Goal: Information Seeking & Learning: Learn about a topic

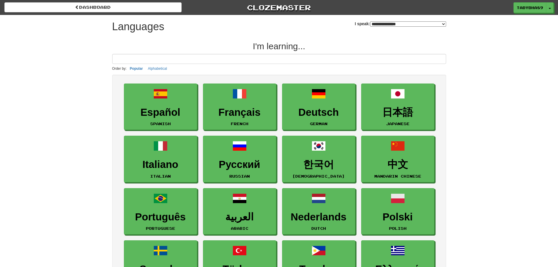
select select "*******"
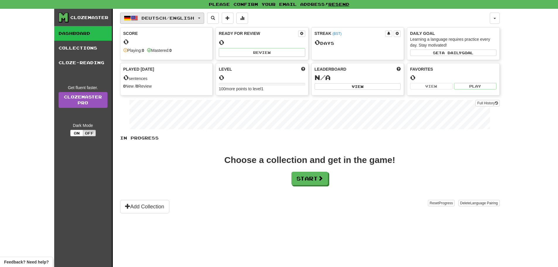
click at [192, 23] on button "Deutsch / English" at bounding box center [162, 18] width 84 height 11
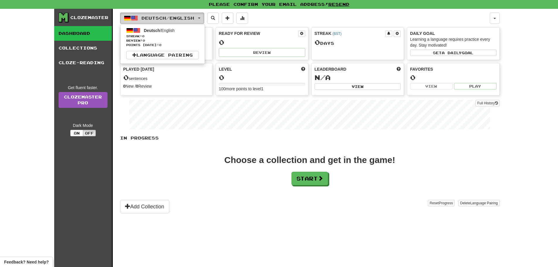
click at [192, 19] on span "Deutsch / English" at bounding box center [168, 18] width 53 height 5
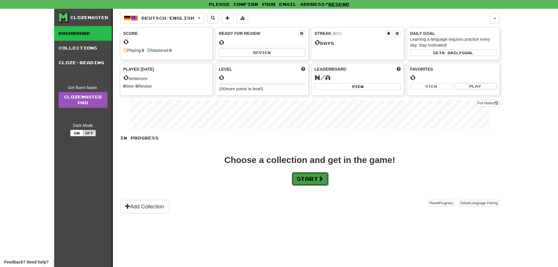
click at [317, 175] on button "Start" at bounding box center [310, 178] width 37 height 13
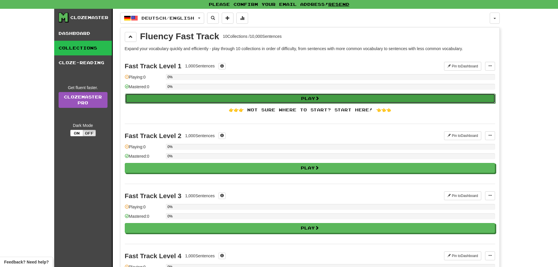
click at [288, 99] on button "Play" at bounding box center [310, 99] width 371 height 10
select select "**"
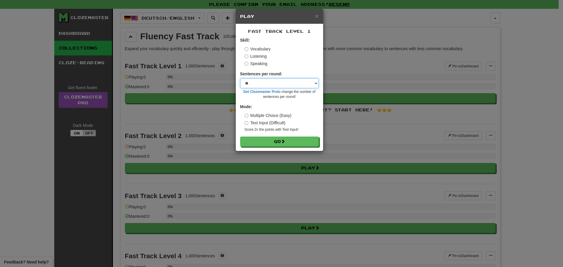
click at [317, 83] on select "* ** ** ** ** ** *** ********" at bounding box center [279, 83] width 79 height 10
click at [315, 60] on div "Vocabulary Listening Speaking" at bounding box center [282, 56] width 74 height 21
click at [309, 82] on select "* ** ** ** ** ** *** ********" at bounding box center [279, 83] width 79 height 10
click at [310, 84] on select "* ** ** ** ** ** *** ********" at bounding box center [279, 83] width 79 height 10
click at [245, 54] on label "Listening" at bounding box center [256, 56] width 22 height 6
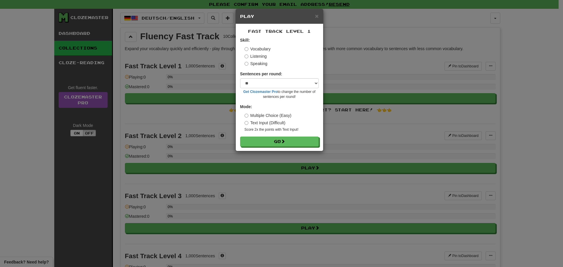
click at [247, 61] on label "Speaking" at bounding box center [256, 64] width 23 height 6
click at [266, 144] on button "Go" at bounding box center [279, 142] width 79 height 10
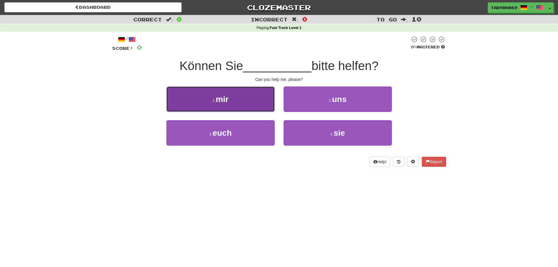
click at [267, 100] on button "1 . mir" at bounding box center [221, 99] width 108 height 26
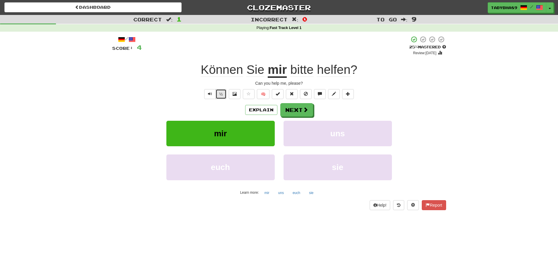
click at [220, 96] on button "½" at bounding box center [221, 94] width 11 height 10
click at [208, 93] on span "Text-to-speech controls" at bounding box center [210, 94] width 4 height 4
click at [240, 94] on button at bounding box center [235, 94] width 12 height 10
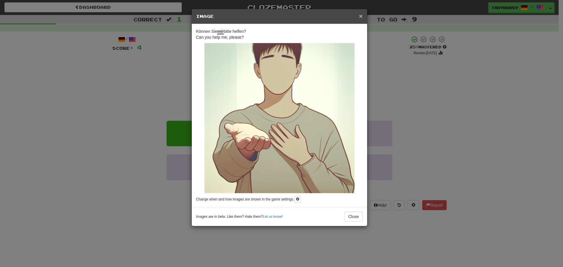
click at [361, 15] on span "×" at bounding box center [361, 16] width 4 height 7
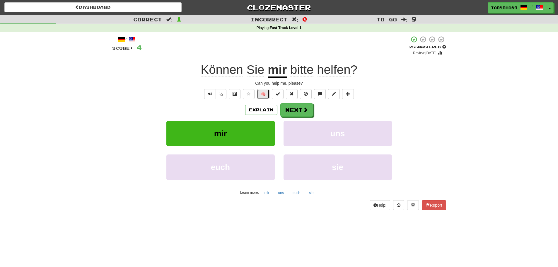
click at [261, 94] on button "🧠" at bounding box center [263, 94] width 13 height 10
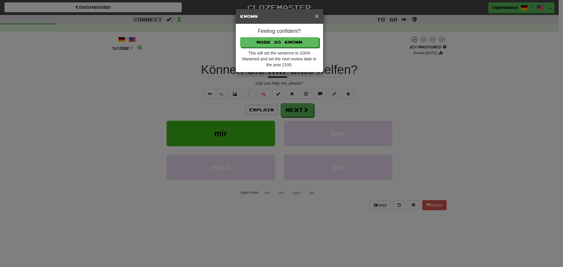
click at [315, 15] on span "×" at bounding box center [317, 16] width 4 height 7
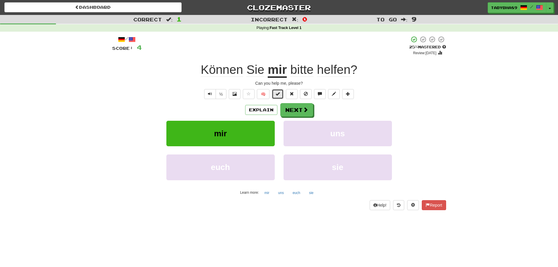
click at [279, 95] on span at bounding box center [278, 94] width 4 height 4
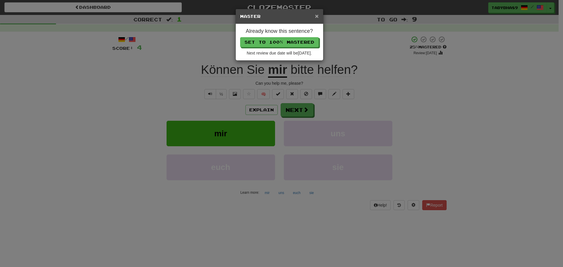
click at [316, 17] on span "×" at bounding box center [317, 16] width 4 height 7
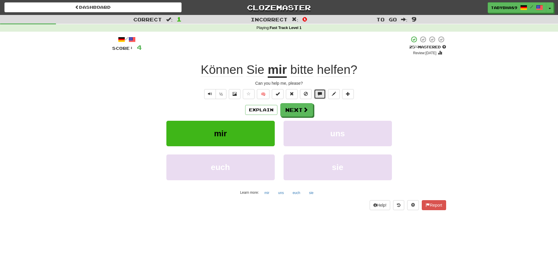
click at [319, 92] on span at bounding box center [320, 94] width 4 height 4
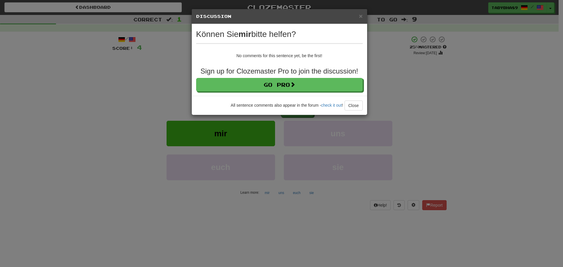
click at [357, 18] on h5 "Discussion View in the forum" at bounding box center [279, 16] width 167 height 6
click at [362, 14] on span "×" at bounding box center [361, 16] width 4 height 7
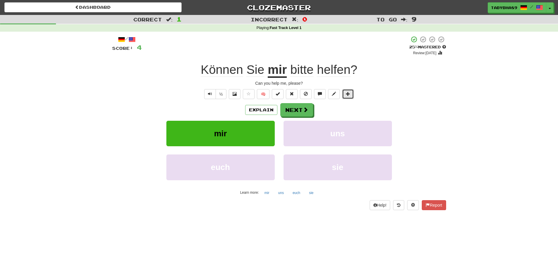
click at [349, 92] on span at bounding box center [348, 94] width 4 height 4
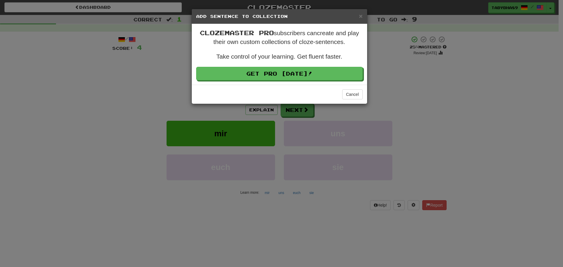
click at [359, 15] on h5 "Add Sentence to Collection" at bounding box center [279, 16] width 167 height 6
click at [361, 15] on span "×" at bounding box center [361, 16] width 4 height 7
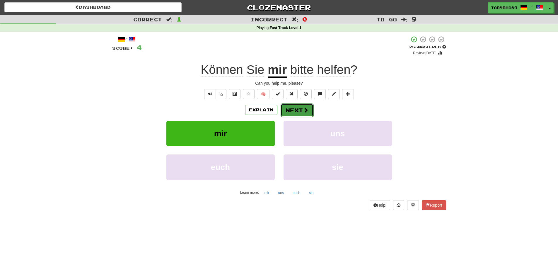
click at [298, 113] on button "Next" at bounding box center [297, 109] width 33 height 13
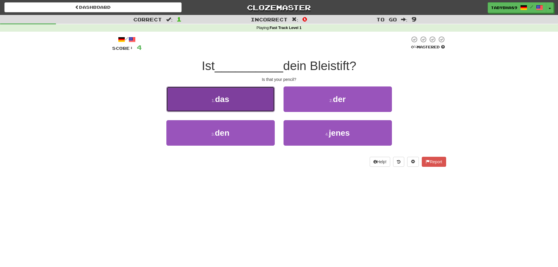
click at [225, 99] on span "das" at bounding box center [222, 99] width 14 height 9
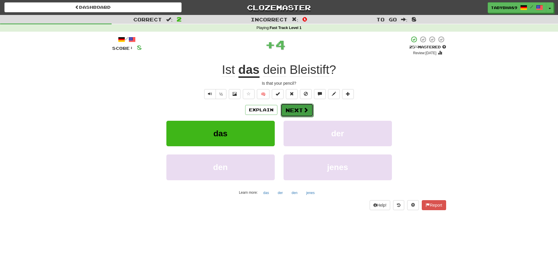
click at [295, 109] on button "Next" at bounding box center [297, 109] width 33 height 13
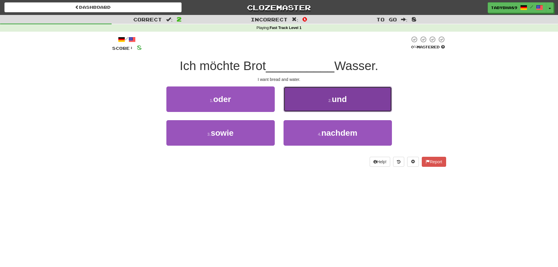
click at [323, 105] on button "2 . und" at bounding box center [338, 99] width 108 height 26
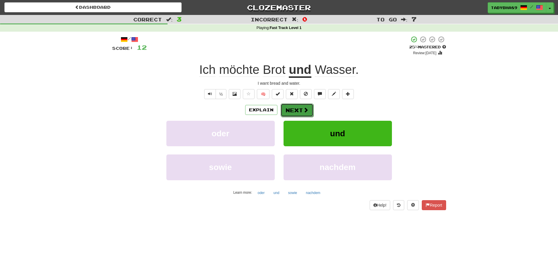
click at [300, 110] on button "Next" at bounding box center [297, 109] width 33 height 13
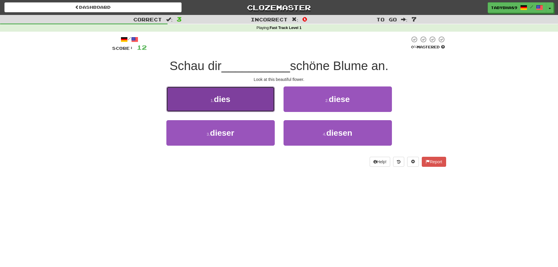
click at [259, 101] on button "1 . dies" at bounding box center [221, 99] width 108 height 26
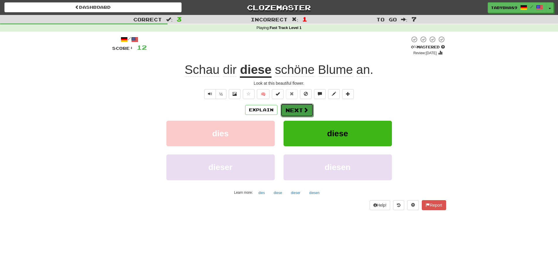
click at [301, 111] on button "Next" at bounding box center [297, 109] width 33 height 13
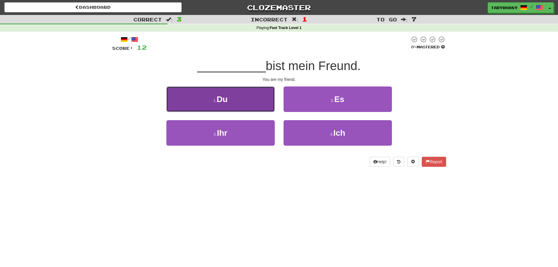
click at [238, 104] on button "1 . Du" at bounding box center [221, 99] width 108 height 26
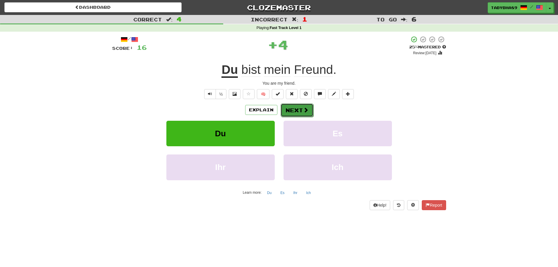
click at [296, 113] on button "Next" at bounding box center [297, 109] width 33 height 13
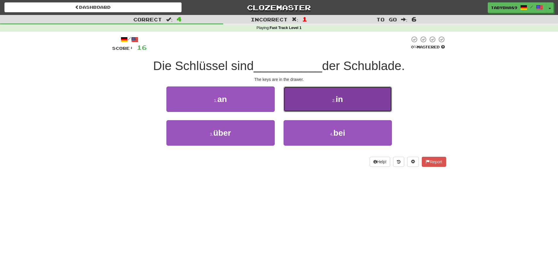
click at [336, 108] on button "2 . in" at bounding box center [338, 99] width 108 height 26
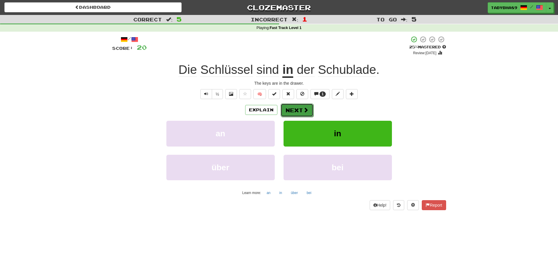
click at [286, 110] on button "Next" at bounding box center [297, 109] width 33 height 13
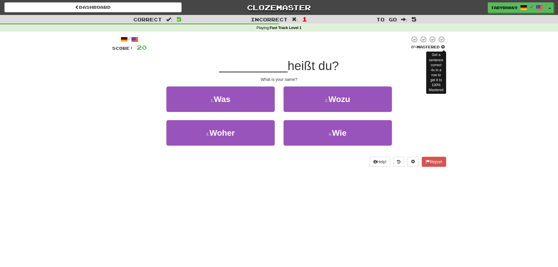
click at [443, 49] on span at bounding box center [444, 47] width 4 height 4
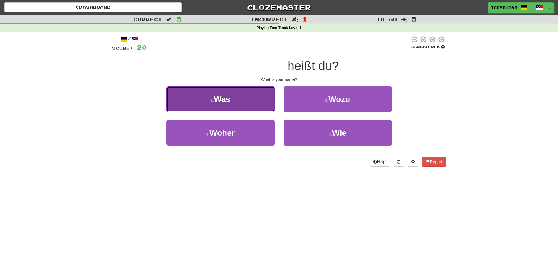
click at [255, 96] on button "1 . Was" at bounding box center [221, 99] width 108 height 26
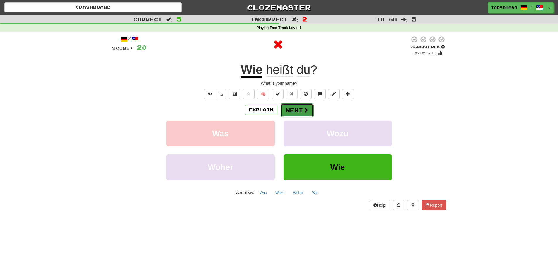
click at [297, 114] on button "Next" at bounding box center [297, 109] width 33 height 13
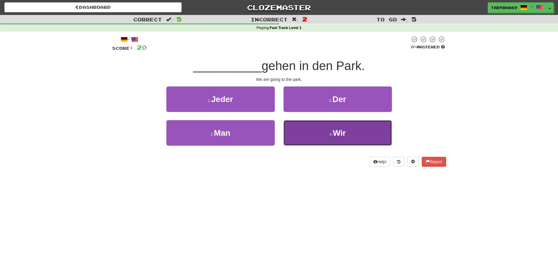
click at [314, 135] on button "4 . Wir" at bounding box center [338, 133] width 108 height 26
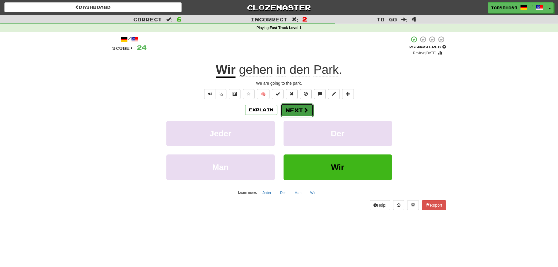
click at [294, 110] on button "Next" at bounding box center [297, 109] width 33 height 13
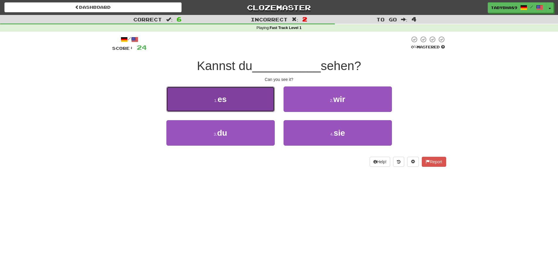
click at [236, 99] on button "1 . es" at bounding box center [221, 99] width 108 height 26
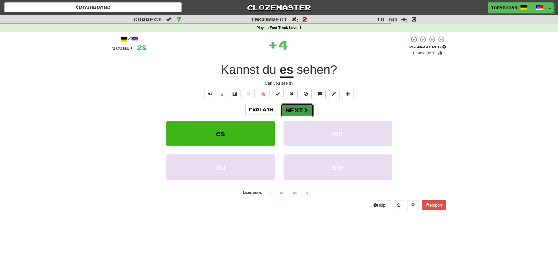
click at [293, 111] on button "Next" at bounding box center [297, 109] width 33 height 13
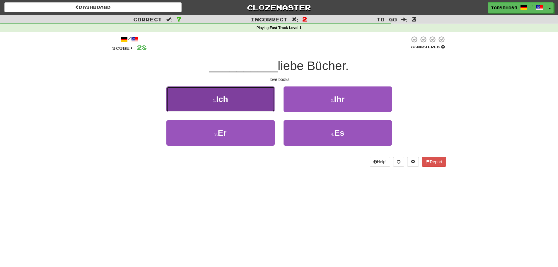
click at [263, 106] on button "1 . Ich" at bounding box center [221, 99] width 108 height 26
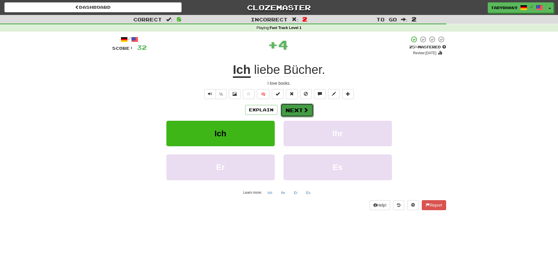
click at [296, 106] on button "Next" at bounding box center [297, 109] width 33 height 13
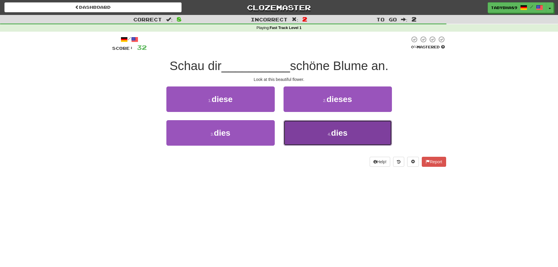
click at [353, 128] on button "4 . dies" at bounding box center [338, 133] width 108 height 26
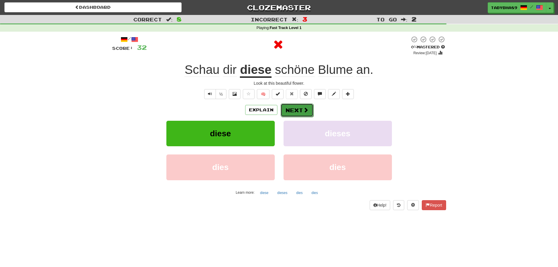
click at [298, 111] on button "Next" at bounding box center [297, 109] width 33 height 13
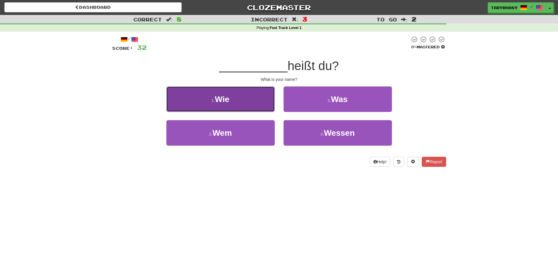
click at [257, 94] on button "1 . Wie" at bounding box center [221, 99] width 108 height 26
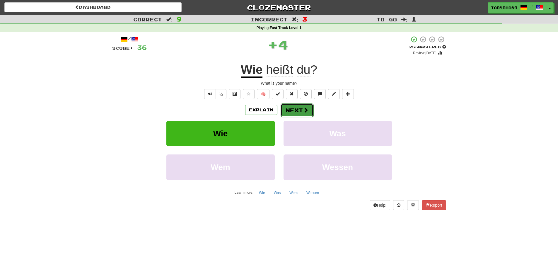
click at [306, 112] on span at bounding box center [305, 109] width 5 height 5
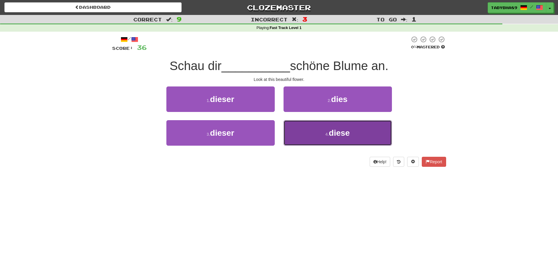
click at [311, 126] on button "4 . diese" at bounding box center [338, 133] width 108 height 26
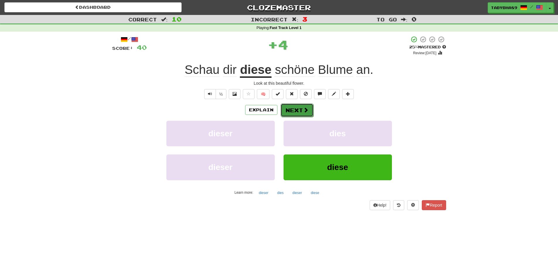
click at [300, 109] on button "Next" at bounding box center [297, 109] width 33 height 13
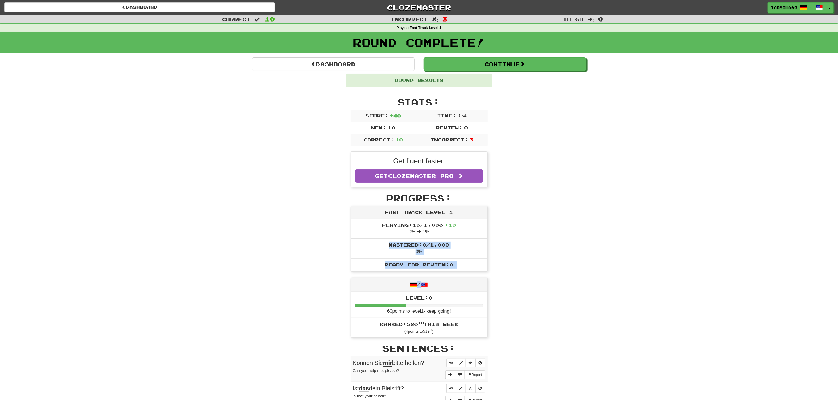
drag, startPoint x: 515, startPoint y: 239, endPoint x: 562, endPoint y: 276, distance: 59.3
click at [531, 267] on div "Round Results Stats: Score: + 40 Time: 0 : 54 New: 10 Review: 0 Correct: 10 Inc…" at bounding box center [419, 349] width 334 height 550
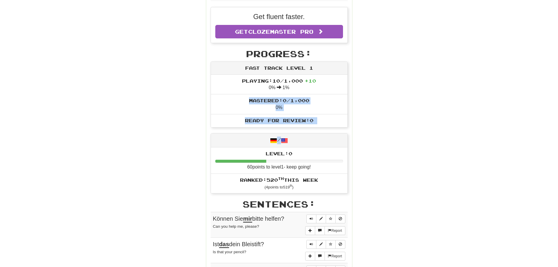
scroll to position [134, 0]
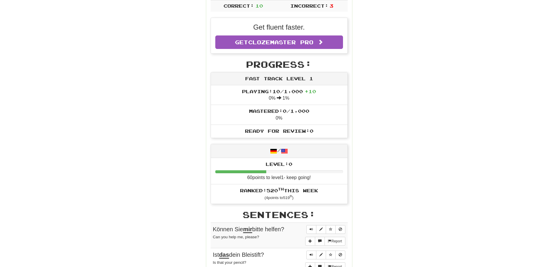
click at [466, 48] on div "Correct : 10 Incorrect : 3 To go : 0 Playing : Fast Track Level 1 Round Complet…" at bounding box center [279, 193] width 558 height 625
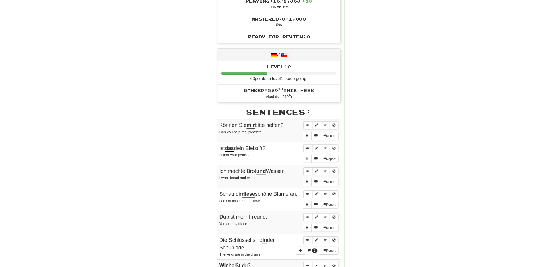
scroll to position [225, 0]
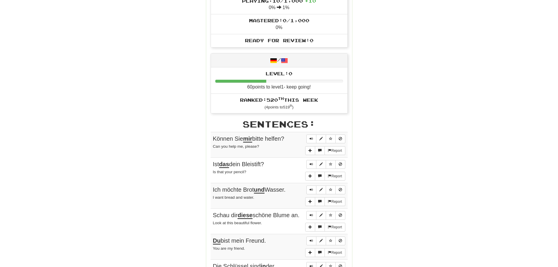
drag, startPoint x: 506, startPoint y: 66, endPoint x: 504, endPoint y: 61, distance: 5.7
click at [506, 66] on div "Correct : 10 Incorrect : 3 To go : 0 Playing : Fast Track Level 1 Round Complet…" at bounding box center [279, 102] width 558 height 625
click at [519, 37] on div "Correct : 10 Incorrect : 3 To go : 0 Playing : Fast Track Level 1 Round Complet…" at bounding box center [279, 102] width 558 height 625
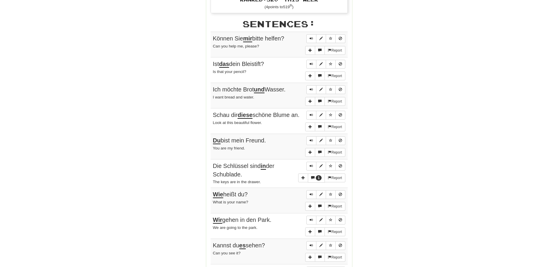
scroll to position [335, 0]
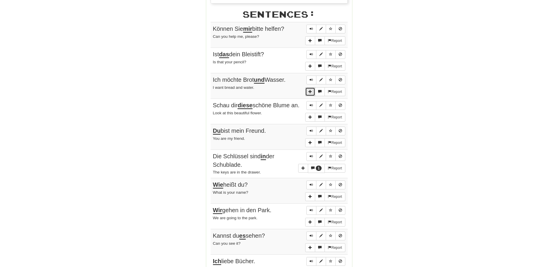
click at [309, 92] on span "More sentence controls" at bounding box center [311, 92] width 4 height 4
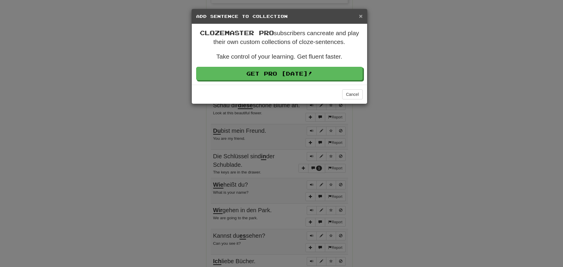
click at [359, 15] on span "×" at bounding box center [361, 16] width 4 height 7
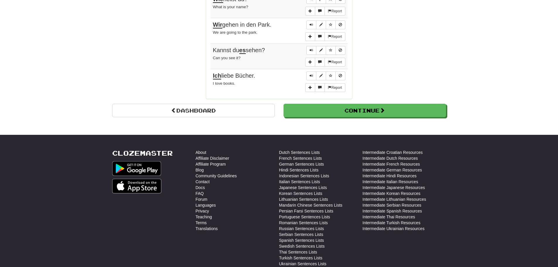
scroll to position [491, 0]
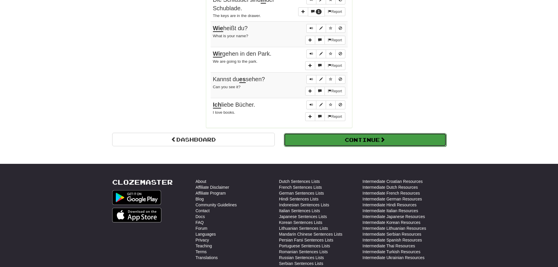
click at [379, 141] on button "Continue" at bounding box center [365, 139] width 163 height 13
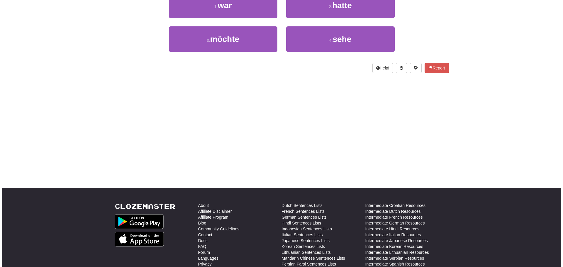
scroll to position [0, 0]
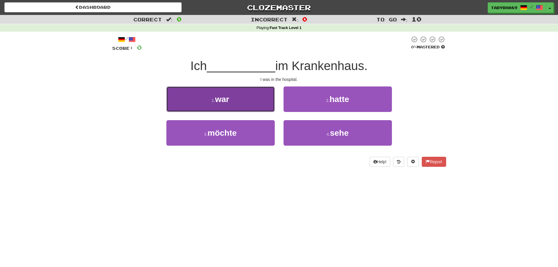
click at [244, 99] on button "1 . war" at bounding box center [221, 99] width 108 height 26
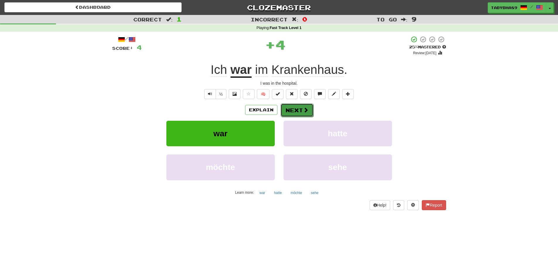
click at [304, 112] on span at bounding box center [305, 109] width 5 height 5
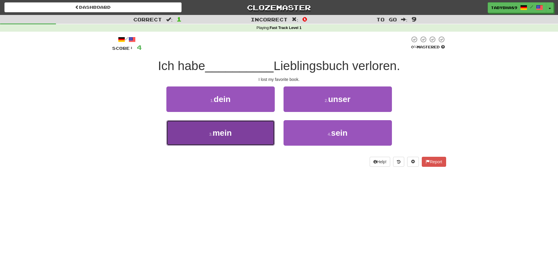
click at [248, 133] on button "3 . mein" at bounding box center [221, 133] width 108 height 26
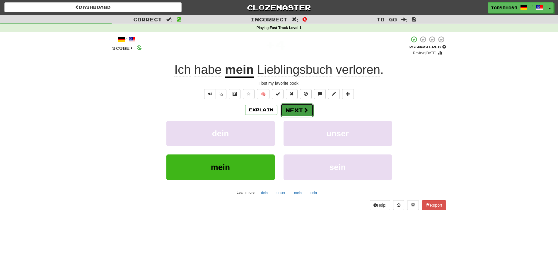
click at [300, 108] on button "Next" at bounding box center [297, 109] width 33 height 13
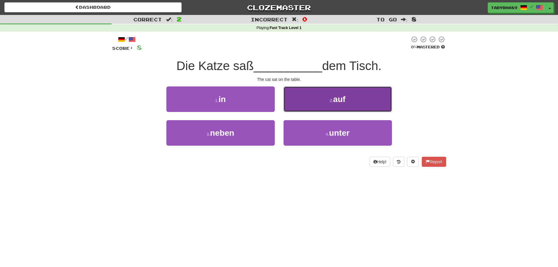
click at [297, 99] on button "2 . auf" at bounding box center [338, 99] width 108 height 26
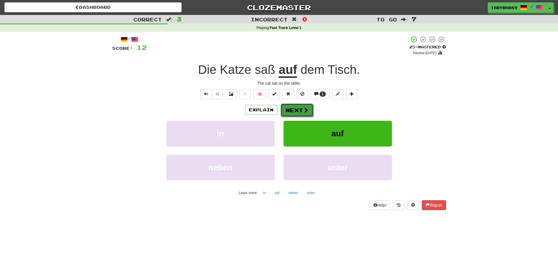
click at [297, 111] on button "Next" at bounding box center [297, 109] width 33 height 13
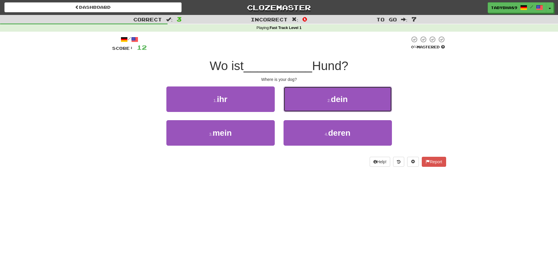
drag, startPoint x: 323, startPoint y: 101, endPoint x: 316, endPoint y: 102, distance: 7.1
click at [322, 101] on button "2 . dein" at bounding box center [338, 99] width 108 height 26
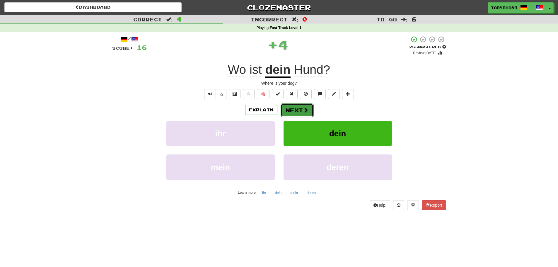
click at [287, 111] on button "Next" at bounding box center [297, 109] width 33 height 13
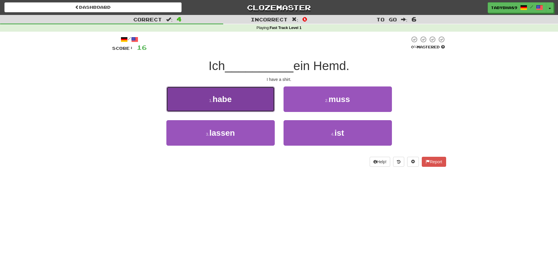
click at [257, 96] on button "1 . habe" at bounding box center [221, 99] width 108 height 26
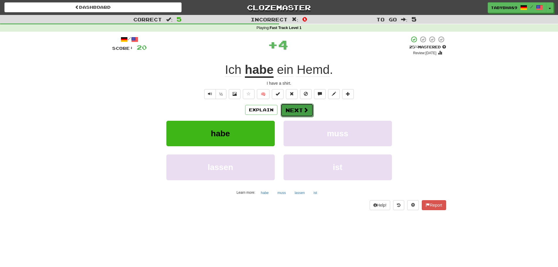
click at [304, 110] on span at bounding box center [305, 109] width 5 height 5
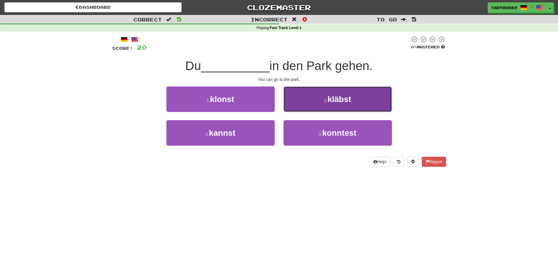
click at [310, 105] on button "2 . kläbst" at bounding box center [338, 99] width 108 height 26
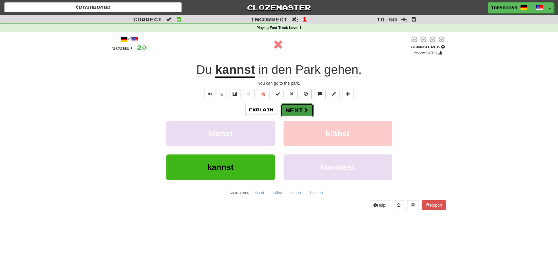
click at [306, 107] on span at bounding box center [305, 109] width 5 height 5
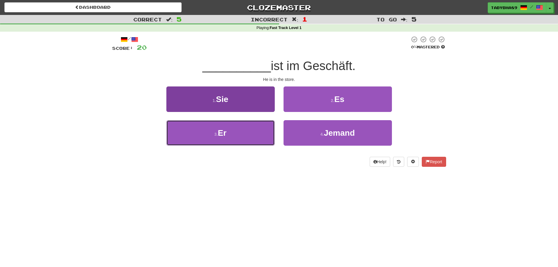
drag, startPoint x: 262, startPoint y: 132, endPoint x: 271, endPoint y: 132, distance: 8.5
click at [266, 132] on button "3 . Er" at bounding box center [221, 133] width 108 height 26
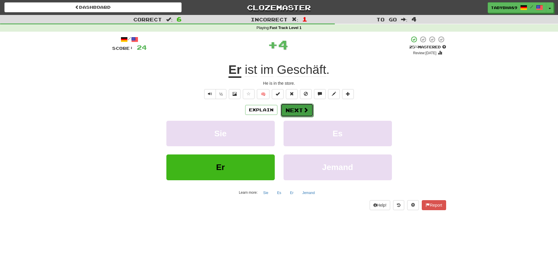
click at [295, 108] on button "Next" at bounding box center [297, 109] width 33 height 13
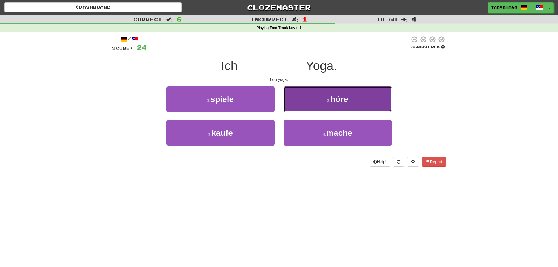
click at [307, 105] on button "2 . höre" at bounding box center [338, 99] width 108 height 26
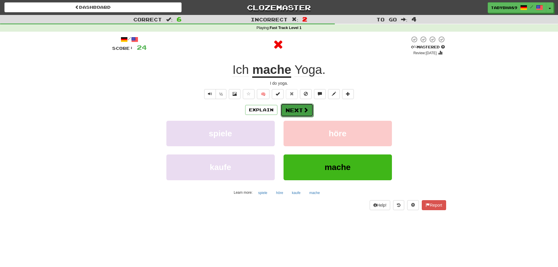
click at [299, 113] on button "Next" at bounding box center [297, 109] width 33 height 13
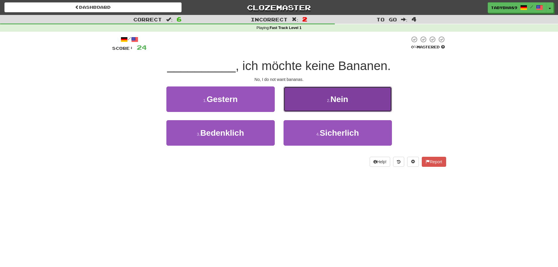
click at [325, 100] on button "2 . Nein" at bounding box center [338, 99] width 108 height 26
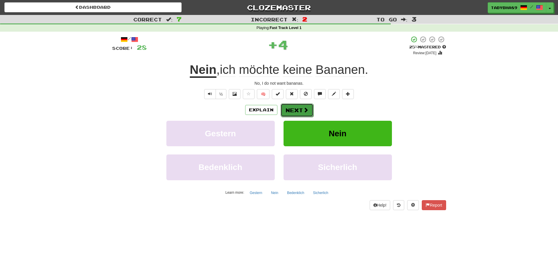
click at [299, 109] on button "Next" at bounding box center [297, 109] width 33 height 13
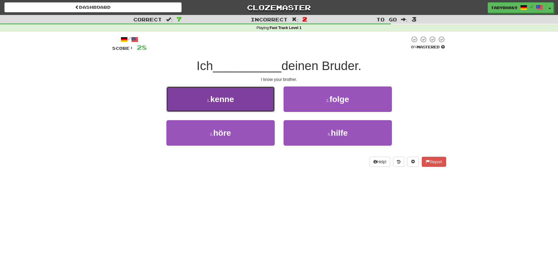
click at [264, 106] on button "1 . kenne" at bounding box center [221, 99] width 108 height 26
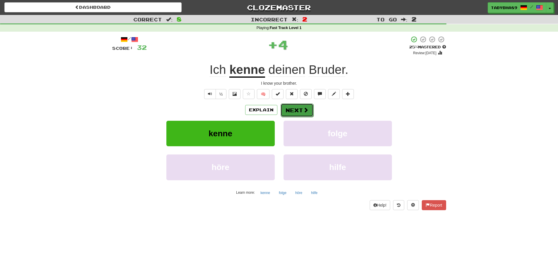
click at [296, 113] on button "Next" at bounding box center [297, 109] width 33 height 13
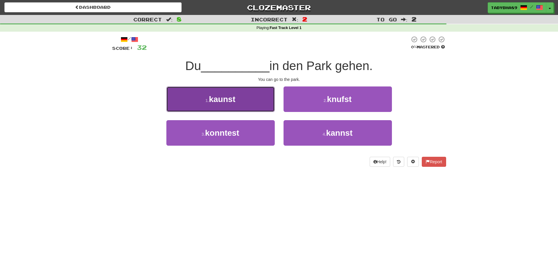
click at [262, 104] on button "1 . kaunst" at bounding box center [221, 99] width 108 height 26
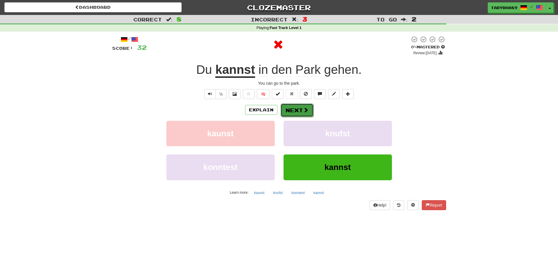
click at [296, 110] on button "Next" at bounding box center [297, 109] width 33 height 13
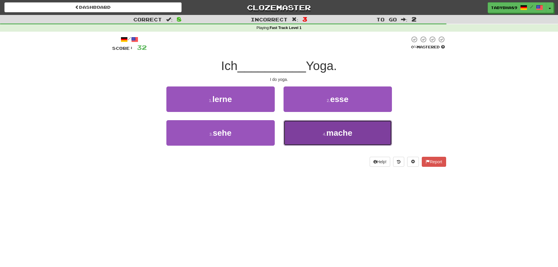
click at [338, 127] on button "4 . mache" at bounding box center [338, 133] width 108 height 26
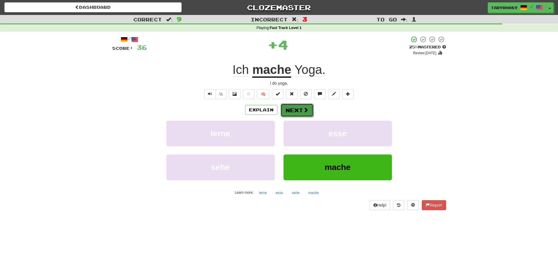
click at [305, 108] on span at bounding box center [305, 109] width 5 height 5
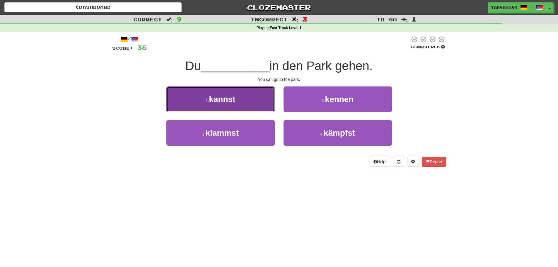
click at [260, 103] on button "1 . kannst" at bounding box center [221, 99] width 108 height 26
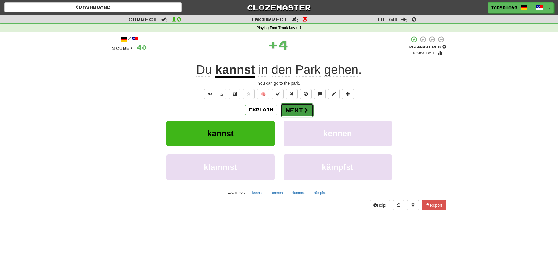
click at [305, 110] on span at bounding box center [305, 109] width 5 height 5
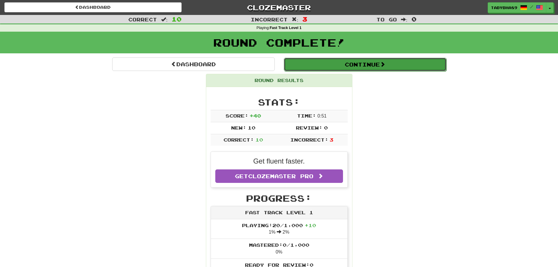
click at [315, 64] on button "Continue" at bounding box center [365, 64] width 163 height 13
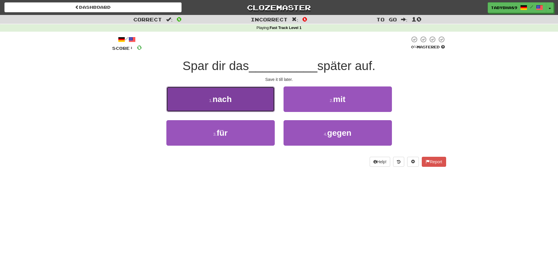
click at [251, 96] on button "1 . nach" at bounding box center [221, 99] width 108 height 26
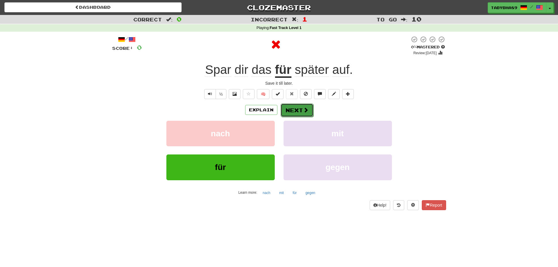
click at [295, 108] on button "Next" at bounding box center [297, 109] width 33 height 13
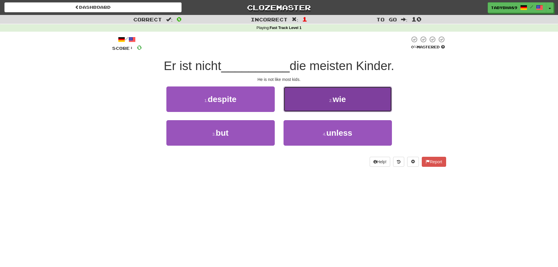
click at [316, 102] on button "2 . wie" at bounding box center [338, 99] width 108 height 26
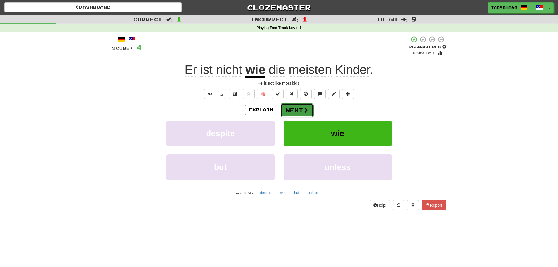
click at [303, 113] on button "Next" at bounding box center [297, 109] width 33 height 13
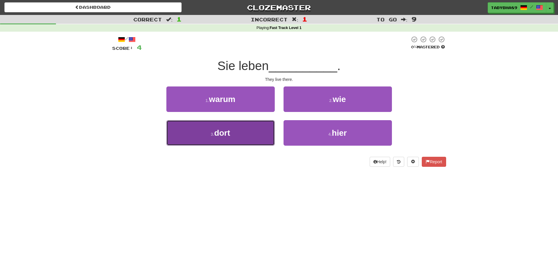
click at [269, 128] on button "3 . dort" at bounding box center [221, 133] width 108 height 26
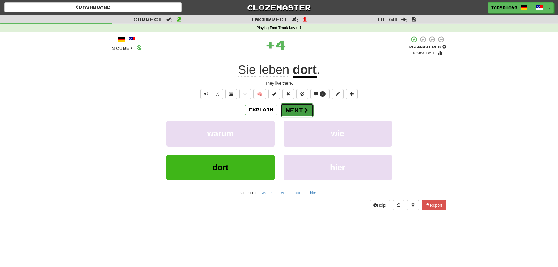
click at [302, 113] on button "Next" at bounding box center [297, 109] width 33 height 13
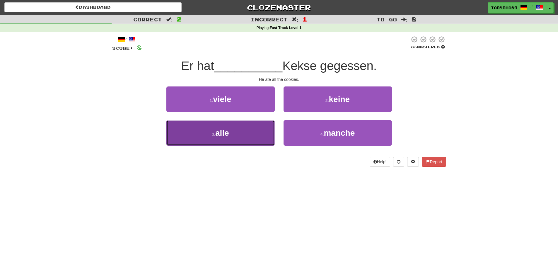
click at [267, 125] on button "3 . alle" at bounding box center [221, 133] width 108 height 26
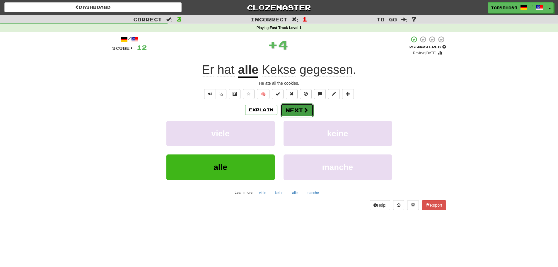
click at [301, 108] on button "Next" at bounding box center [297, 109] width 33 height 13
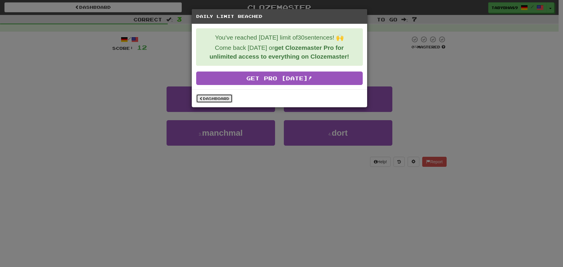
click at [226, 98] on link "Dashboard" at bounding box center [214, 98] width 36 height 9
